Goal: Transaction & Acquisition: Purchase product/service

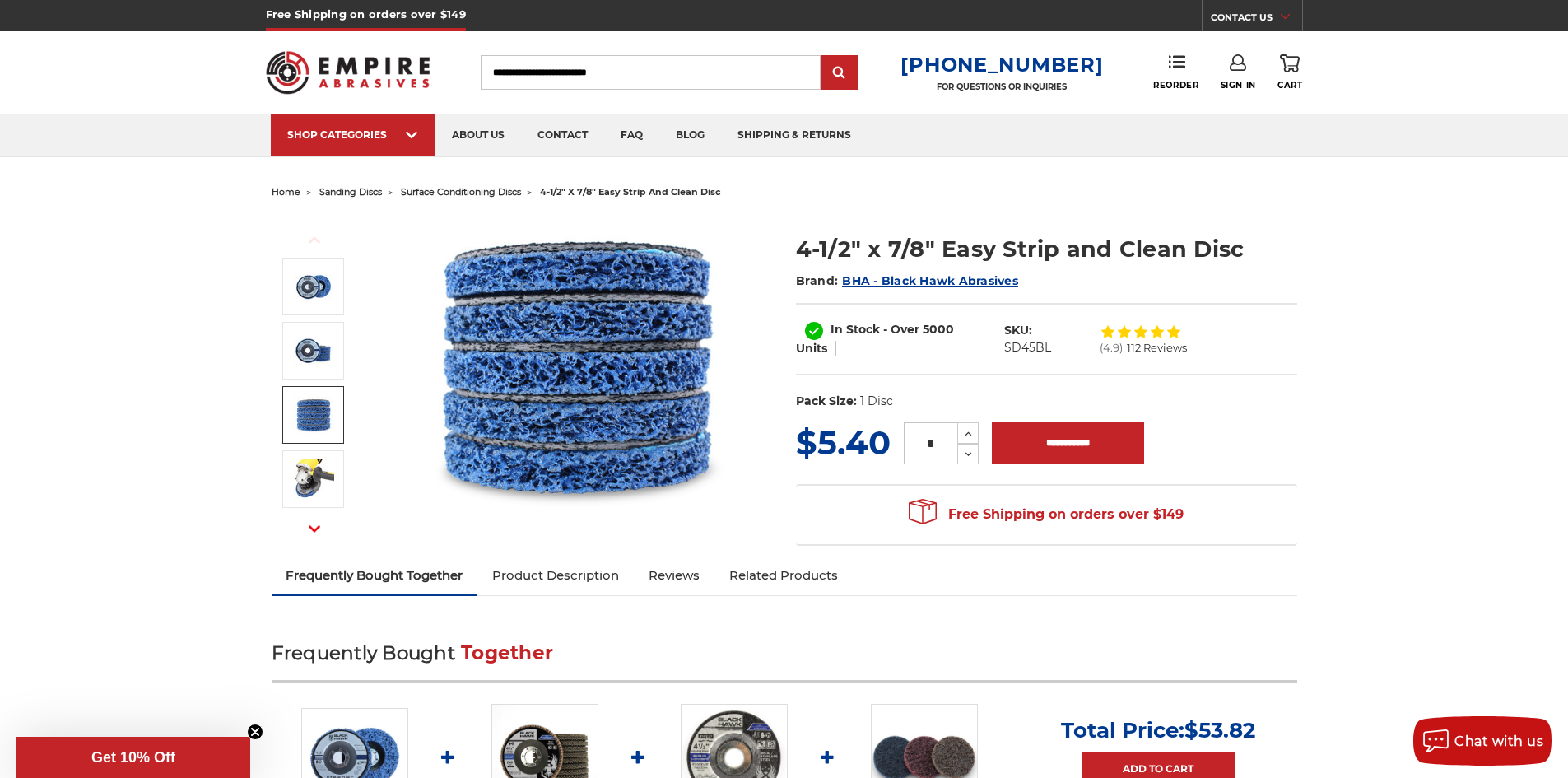
click at [322, 423] on img at bounding box center [313, 415] width 41 height 39
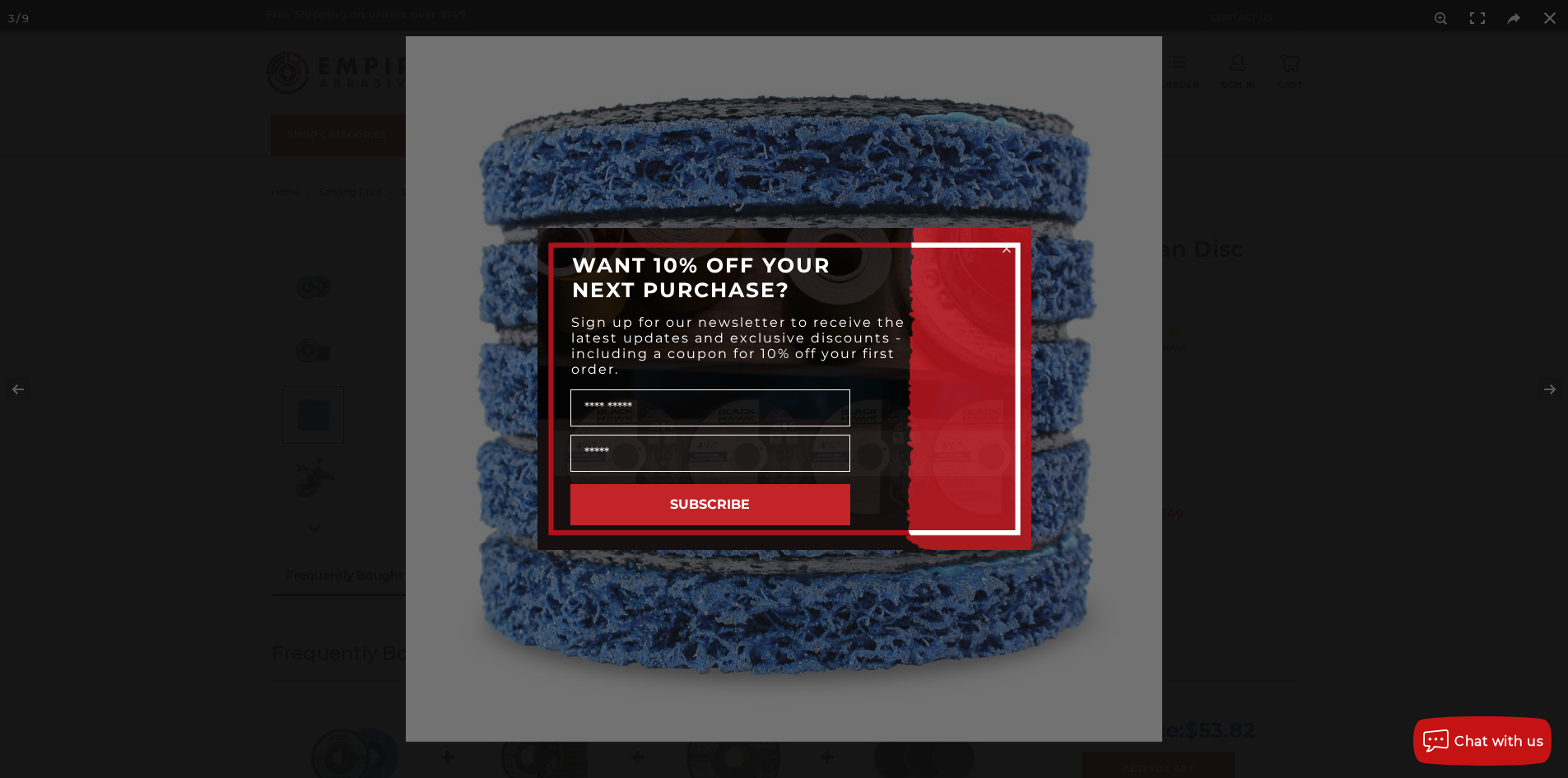
click at [1010, 245] on circle "Close dialog" at bounding box center [1006, 249] width 16 height 16
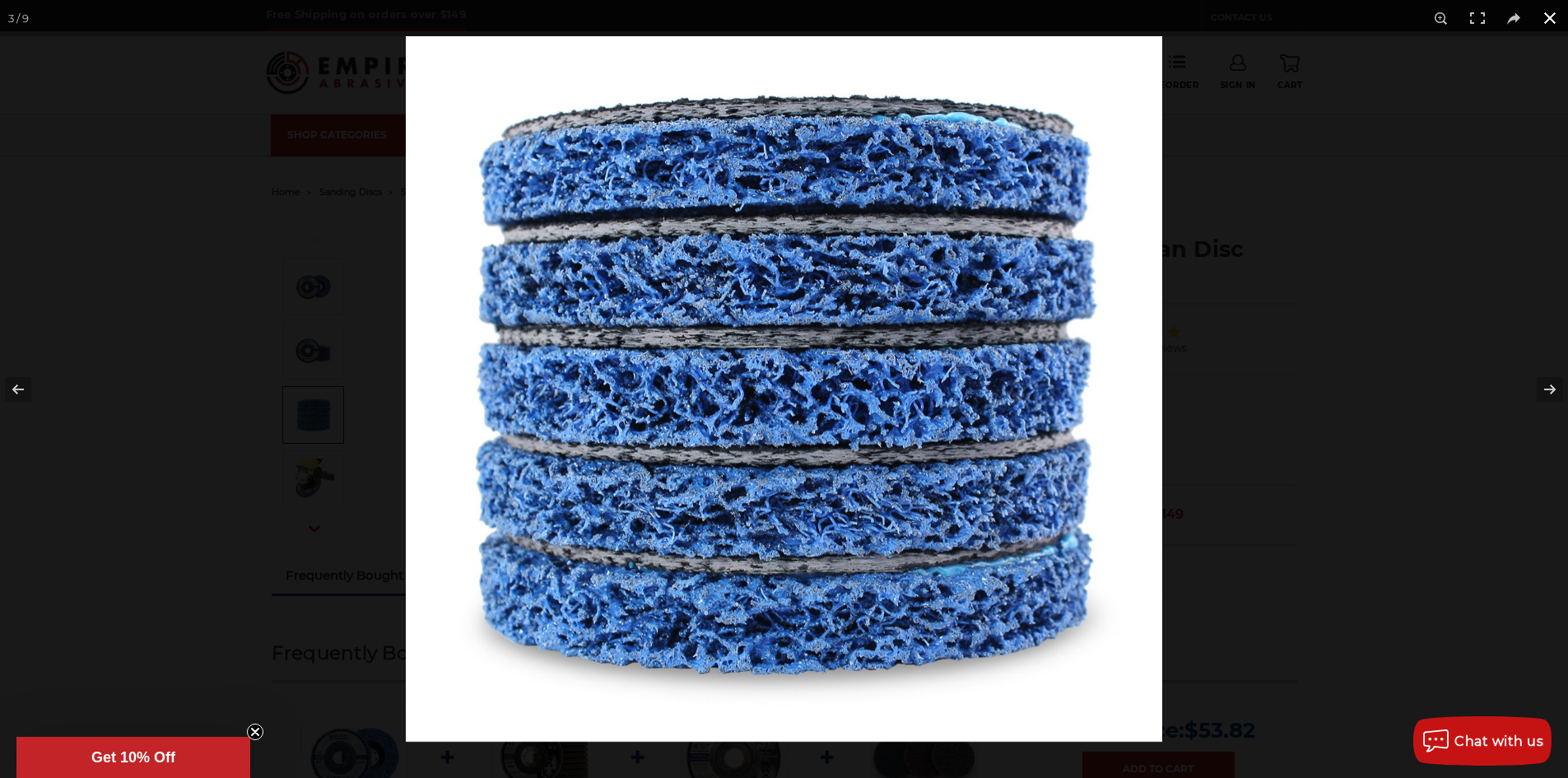
click at [1548, 16] on button at bounding box center [1550, 18] width 36 height 36
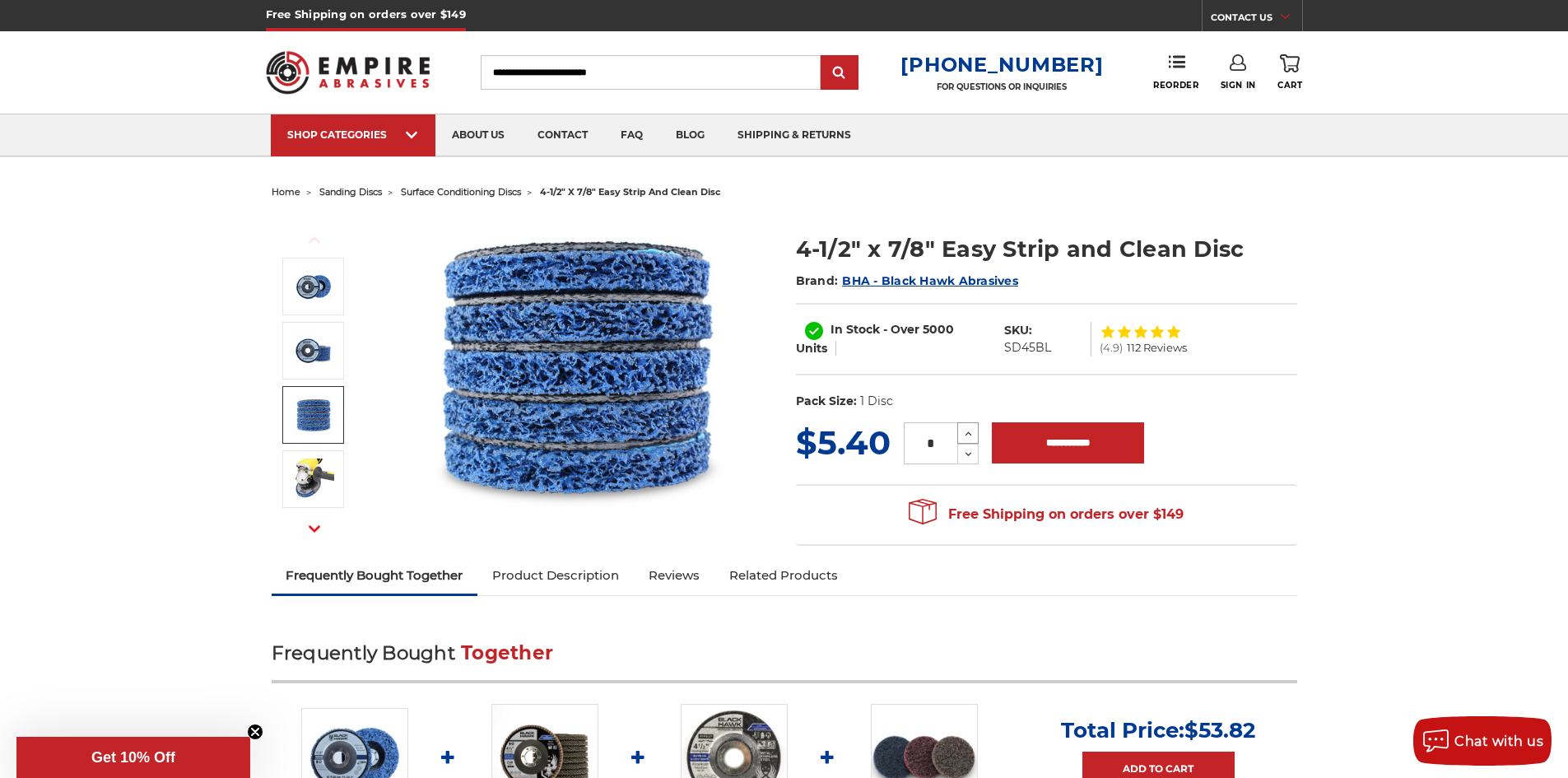
click at [971, 429] on icon at bounding box center [969, 433] width 12 height 15
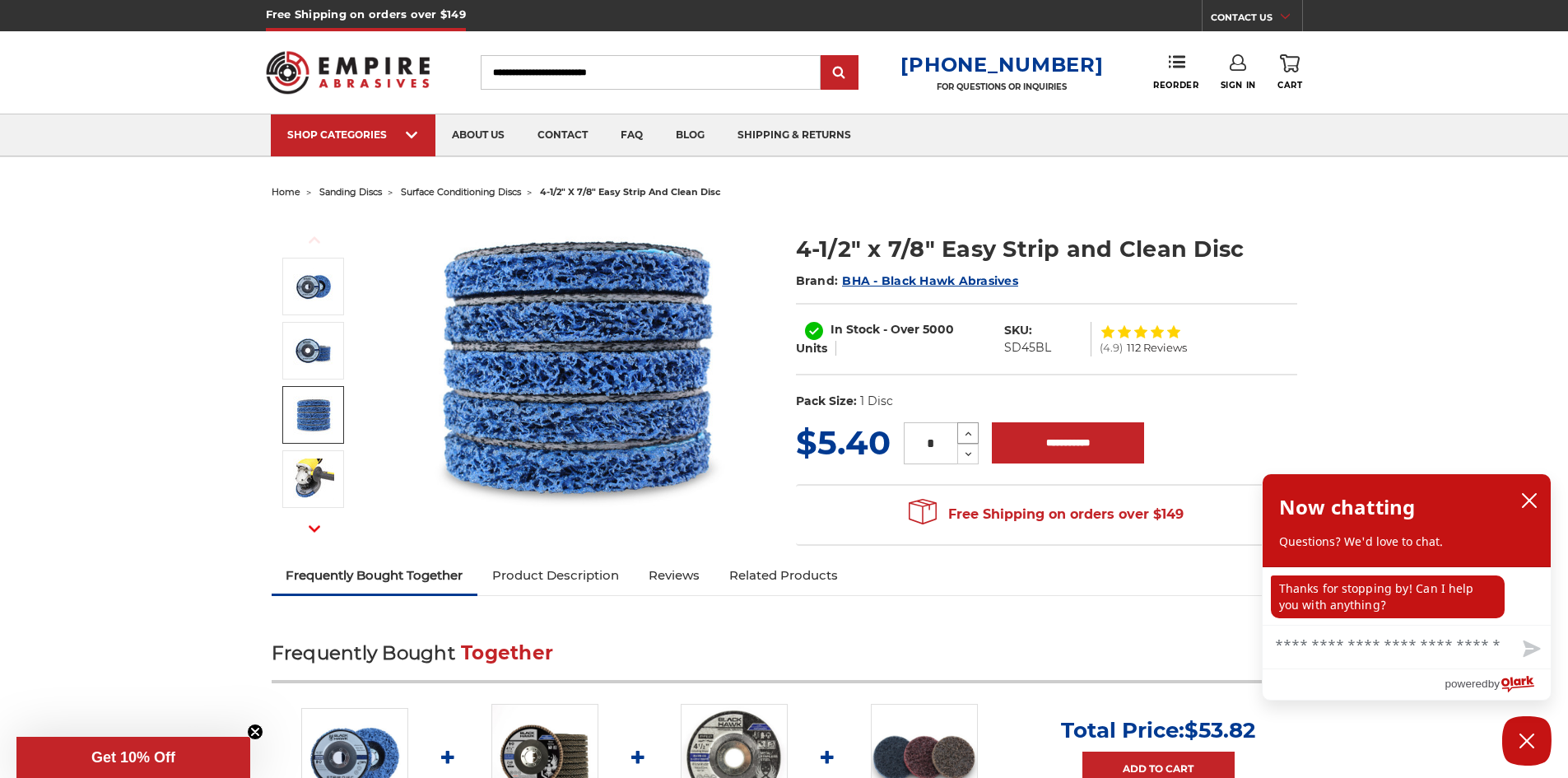
click at [971, 429] on icon at bounding box center [969, 433] width 12 height 15
click at [973, 460] on icon at bounding box center [969, 454] width 12 height 15
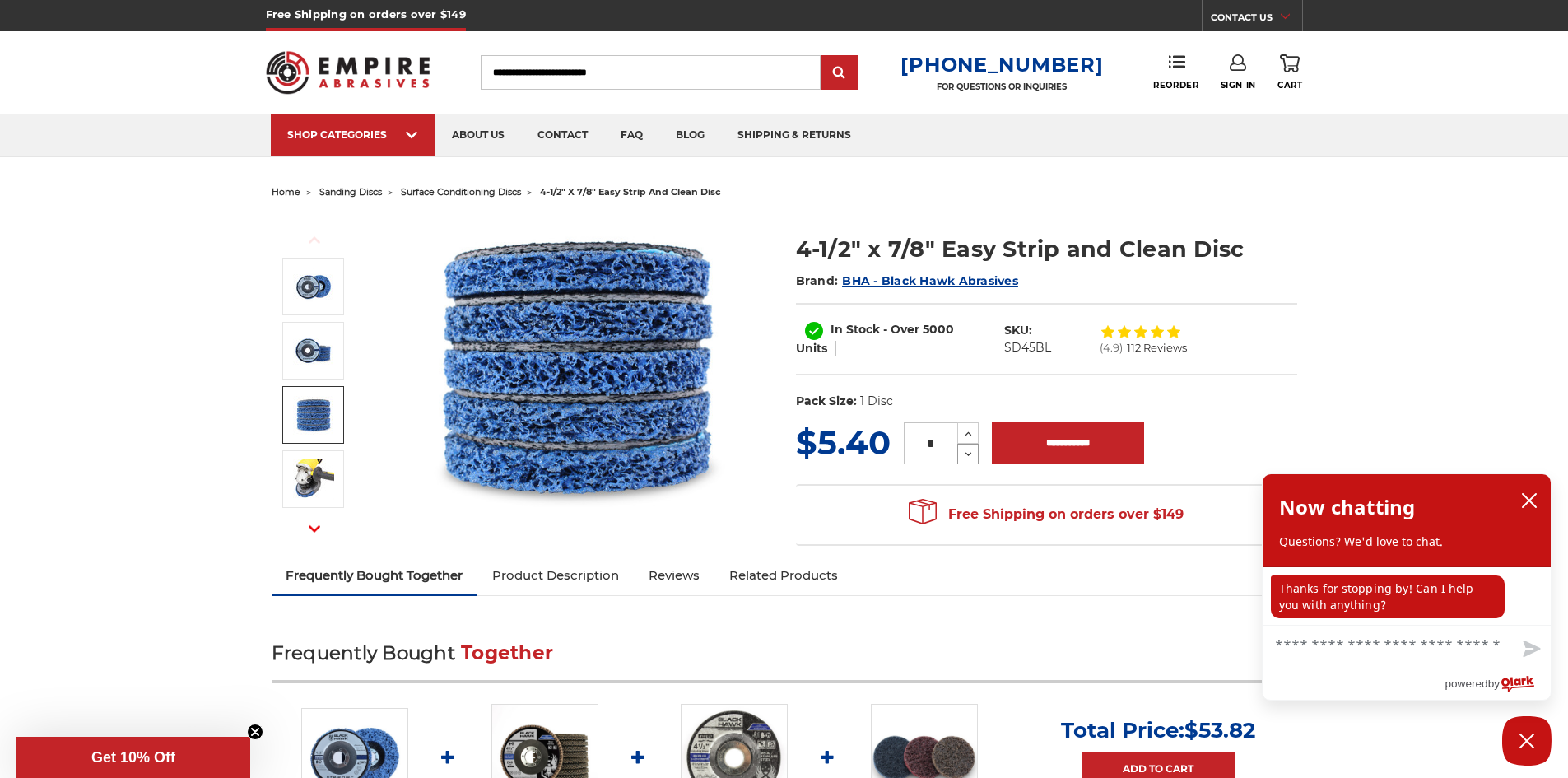
click at [973, 460] on icon at bounding box center [969, 454] width 12 height 15
type input "*"
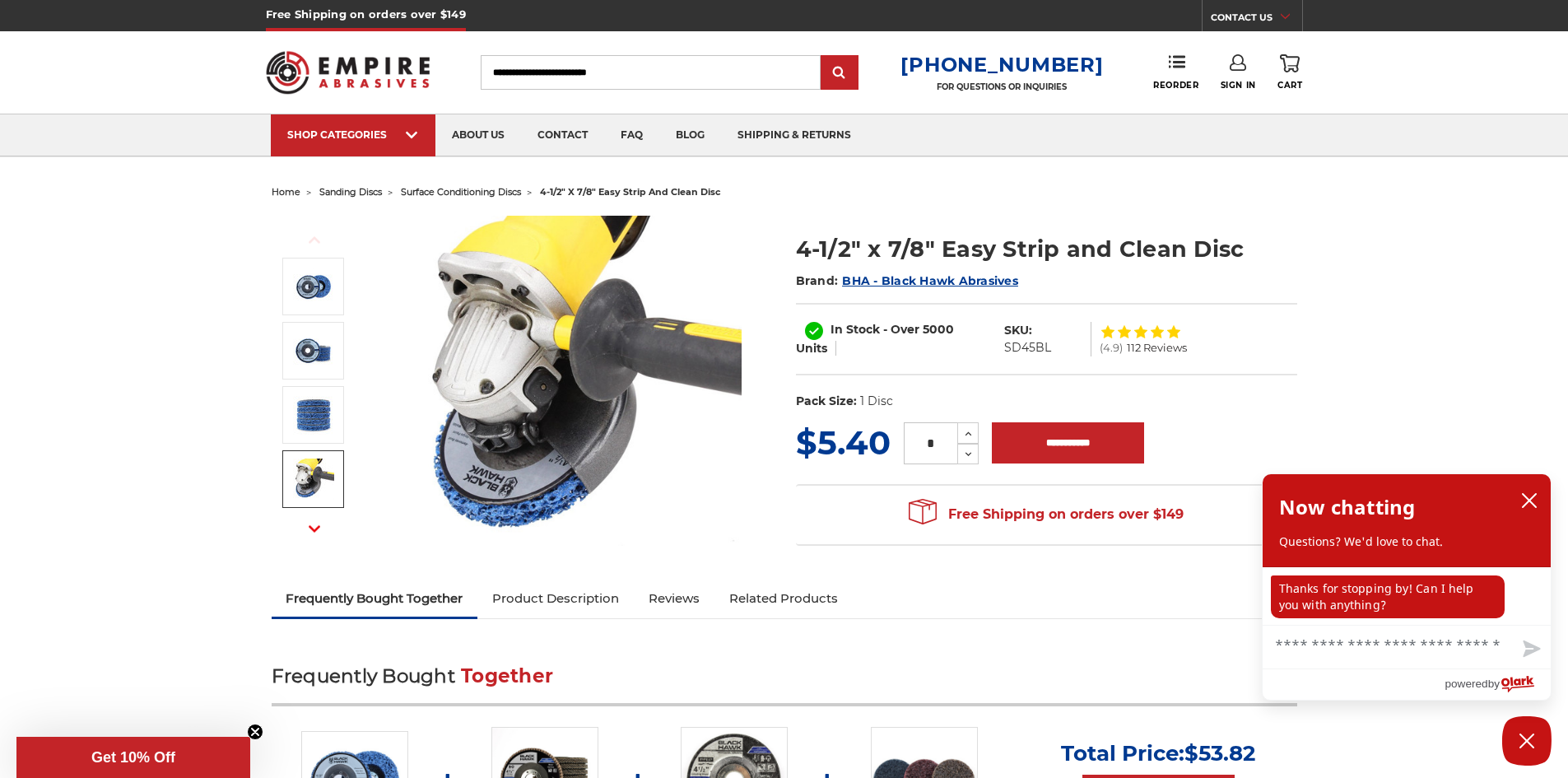
click at [318, 469] on img at bounding box center [313, 479] width 41 height 41
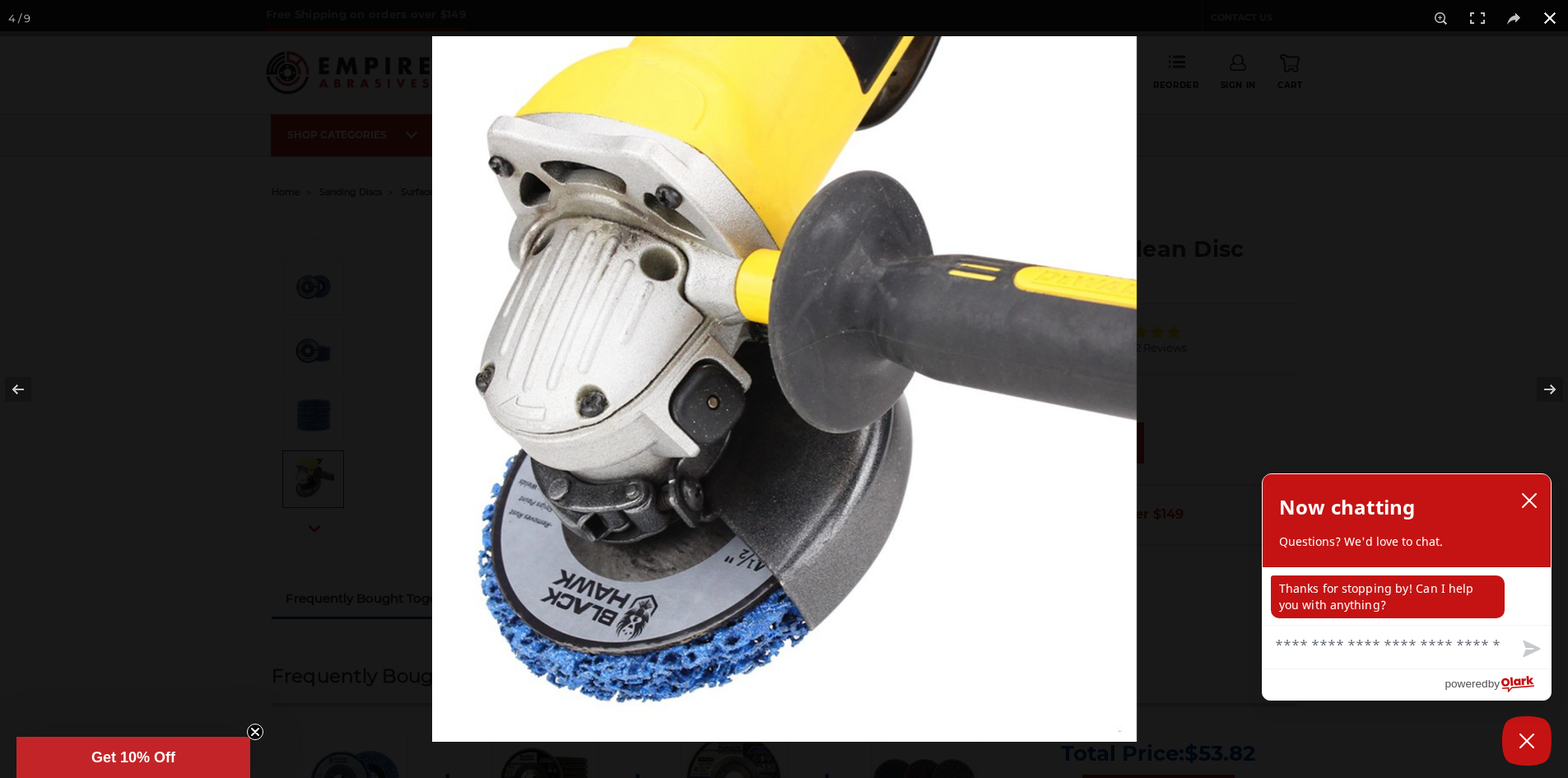
click at [1554, 16] on button at bounding box center [1550, 18] width 36 height 36
